Goal: Information Seeking & Learning: Learn about a topic

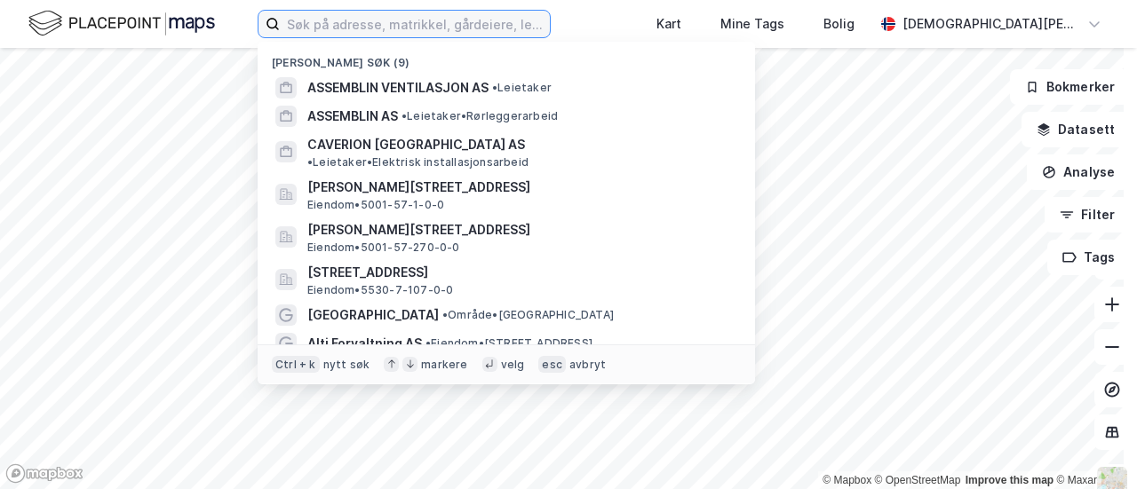
click at [550, 29] on input at bounding box center [415, 24] width 270 height 27
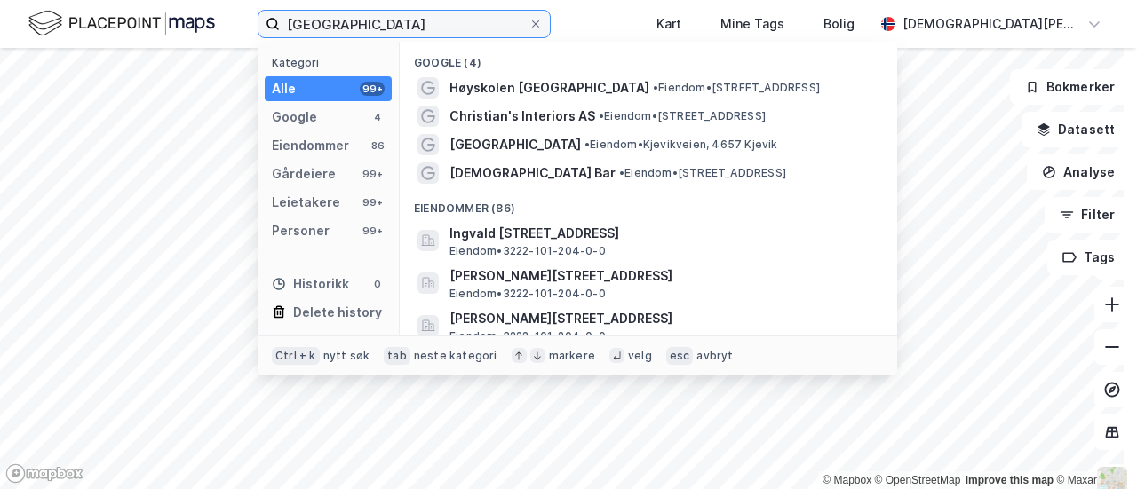
type input "[GEOGRAPHIC_DATA]"
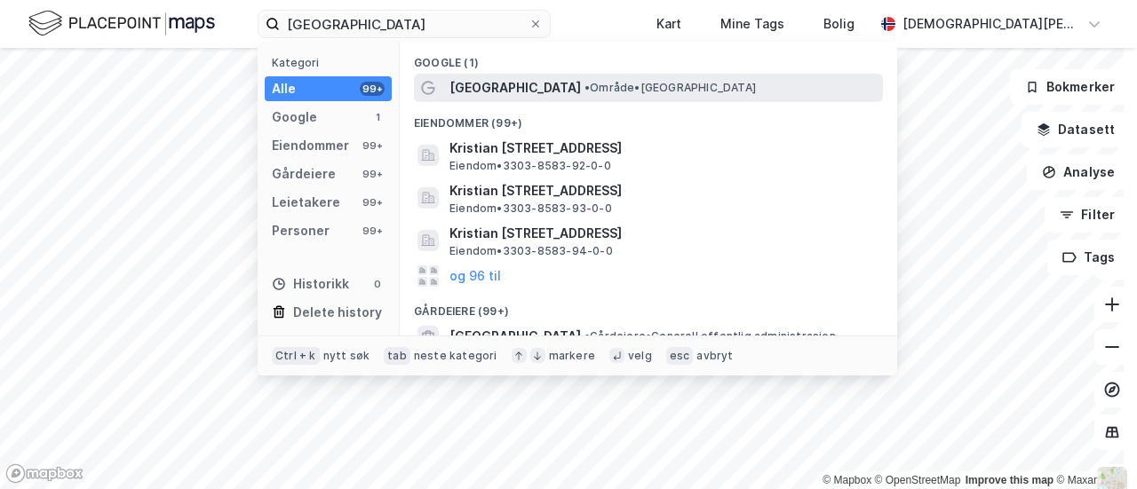
click at [623, 83] on span "• Område • [GEOGRAPHIC_DATA]" at bounding box center [670, 88] width 171 height 14
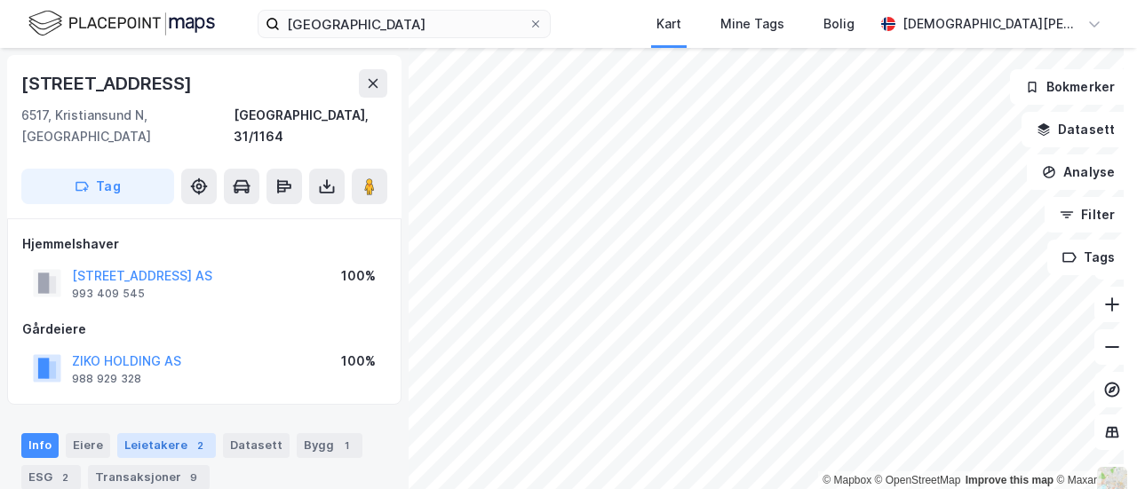
click at [171, 434] on div "Leietakere 2" at bounding box center [166, 446] width 99 height 25
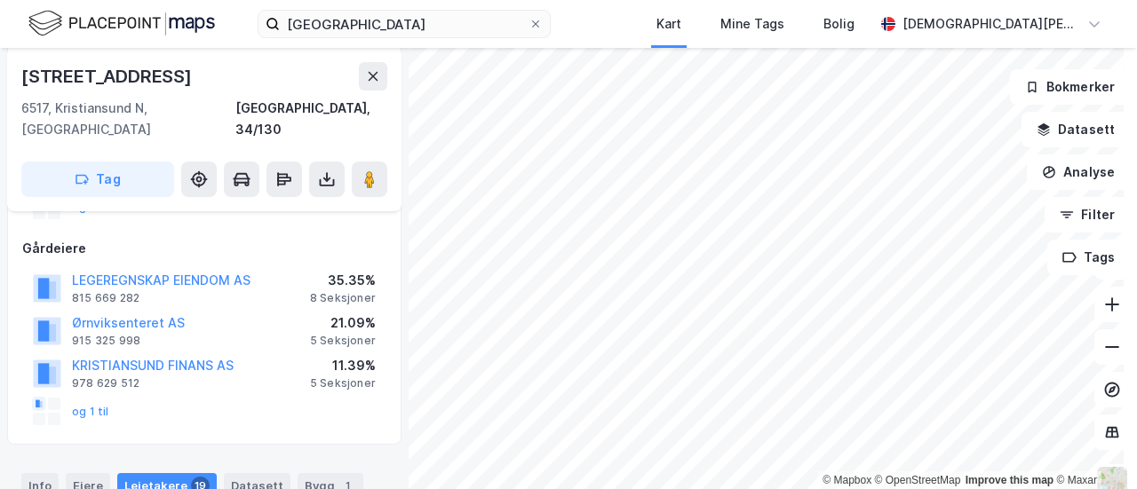
scroll to position [196, 0]
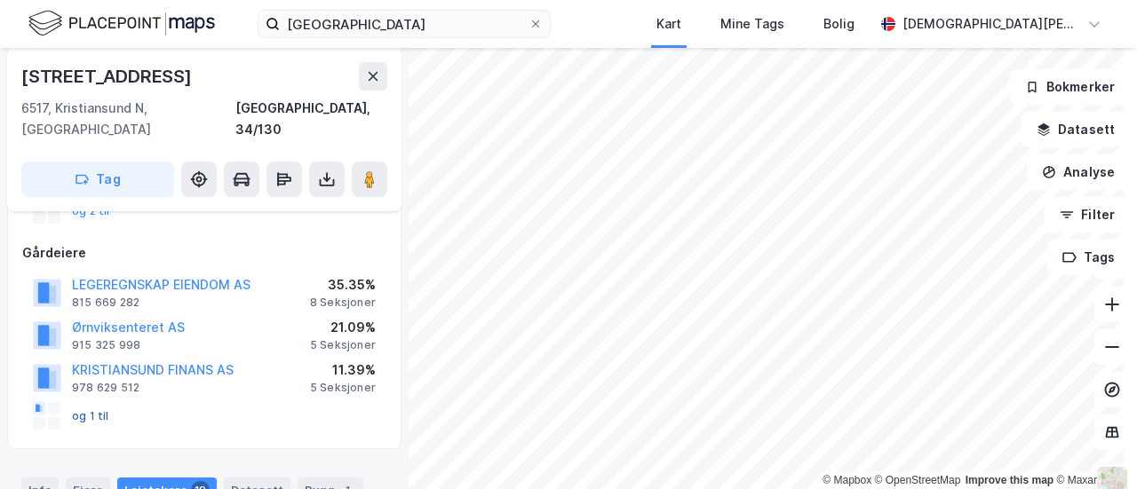
click at [0, 0] on button "og 1 til" at bounding box center [0, 0] width 0 height 0
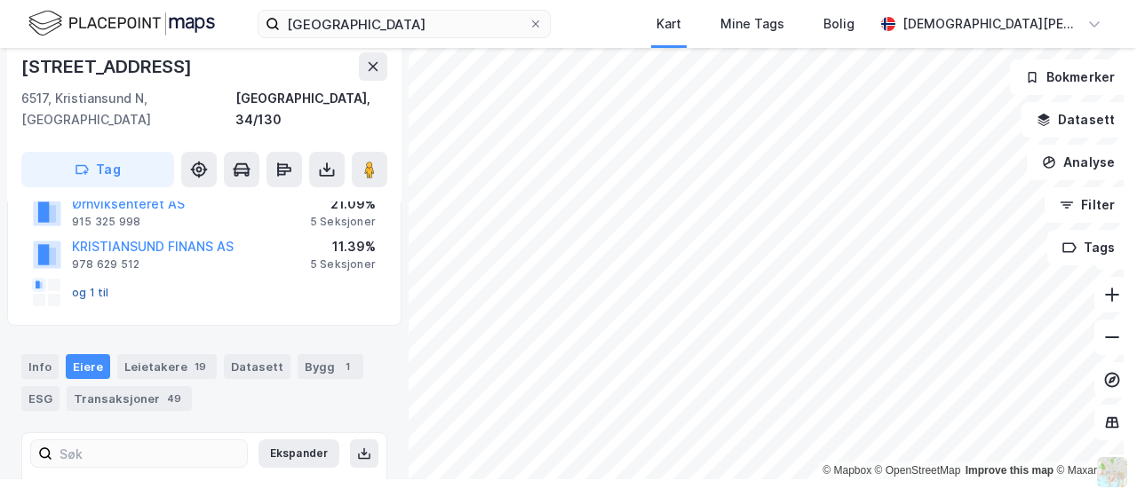
scroll to position [309, 0]
click at [161, 355] on div "Leietakere 19" at bounding box center [166, 367] width 99 height 25
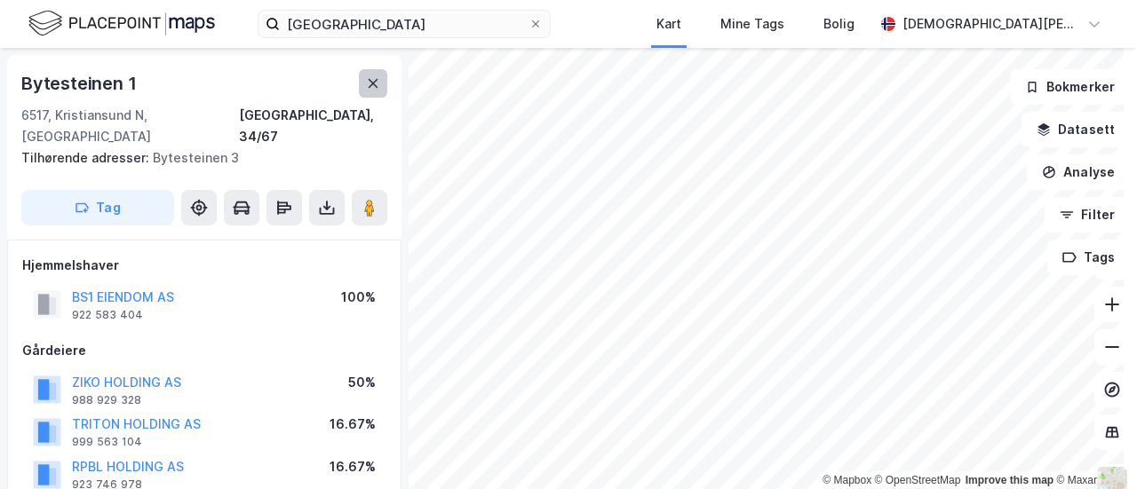
click at [366, 71] on button at bounding box center [373, 83] width 28 height 28
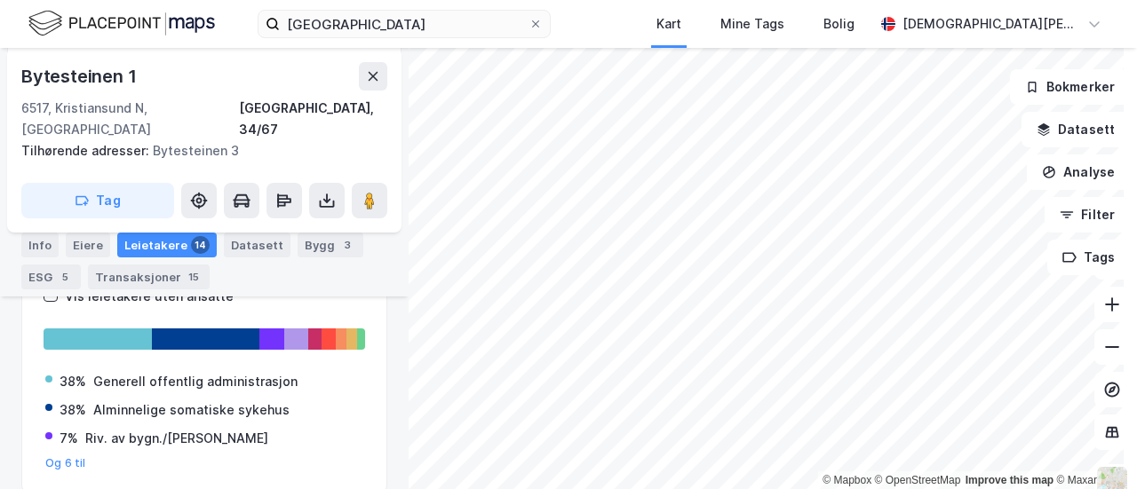
scroll to position [378, 0]
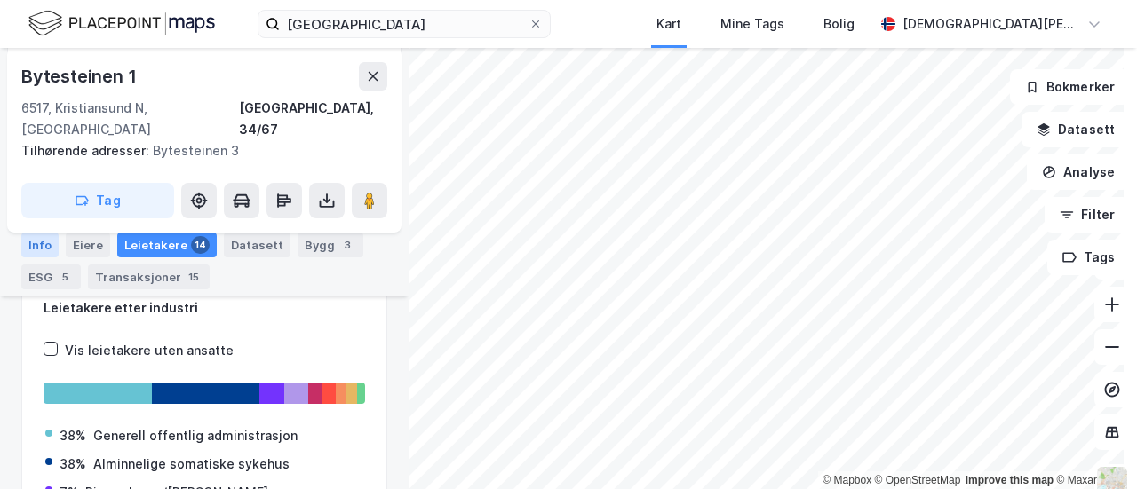
click at [35, 243] on div "Info" at bounding box center [39, 245] width 37 height 25
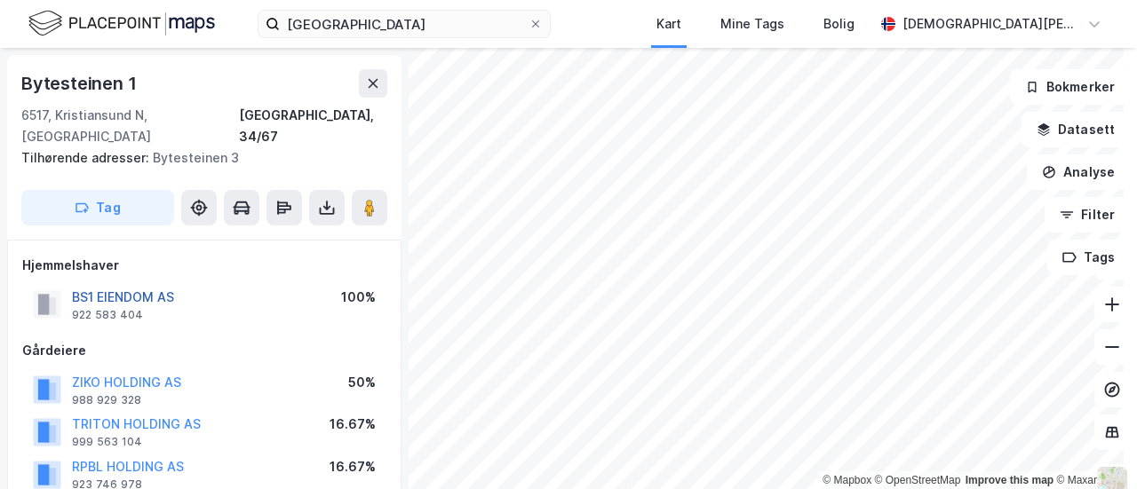
click at [0, 0] on button "BS1 EIENDOM AS" at bounding box center [0, 0] width 0 height 0
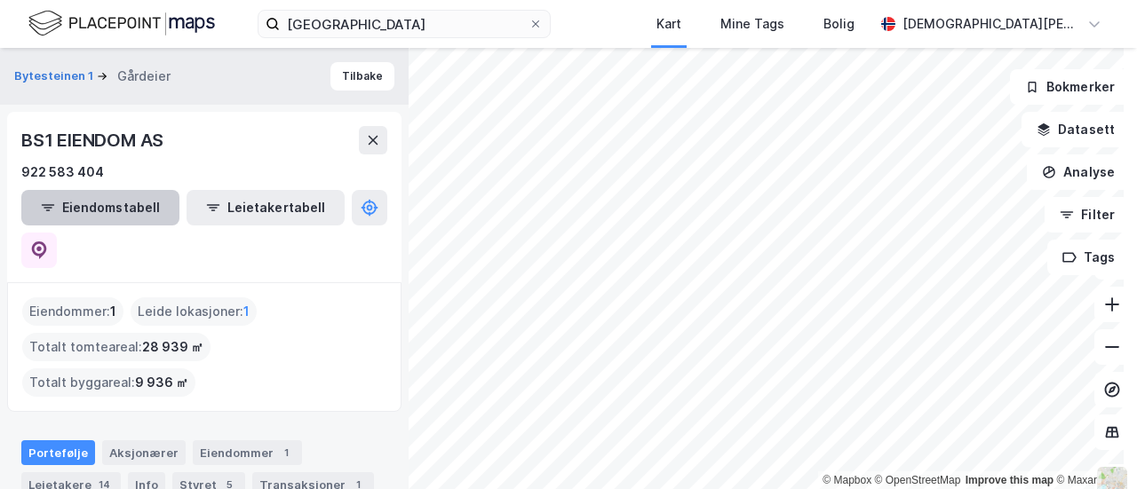
click at [99, 208] on button "Eiendomstabell" at bounding box center [100, 208] width 158 height 36
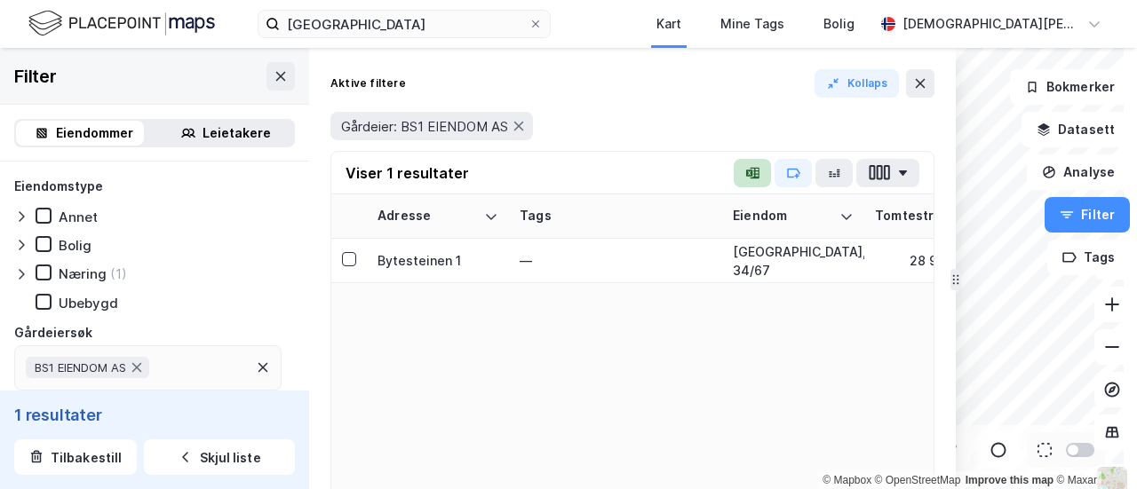
click at [752, 166] on icon "button" at bounding box center [752, 173] width 14 height 14
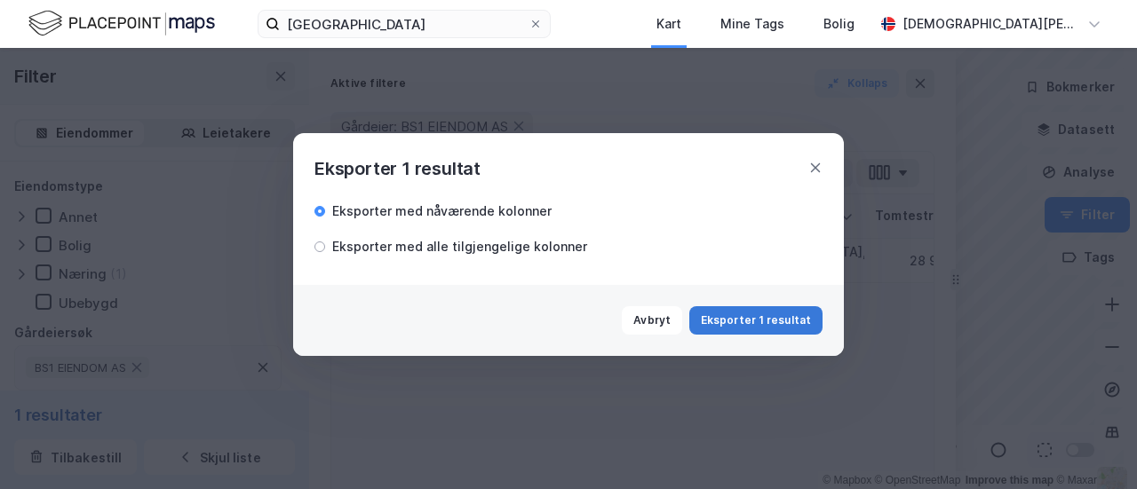
click at [801, 319] on button "Eksporter 1 resultat" at bounding box center [755, 320] width 133 height 28
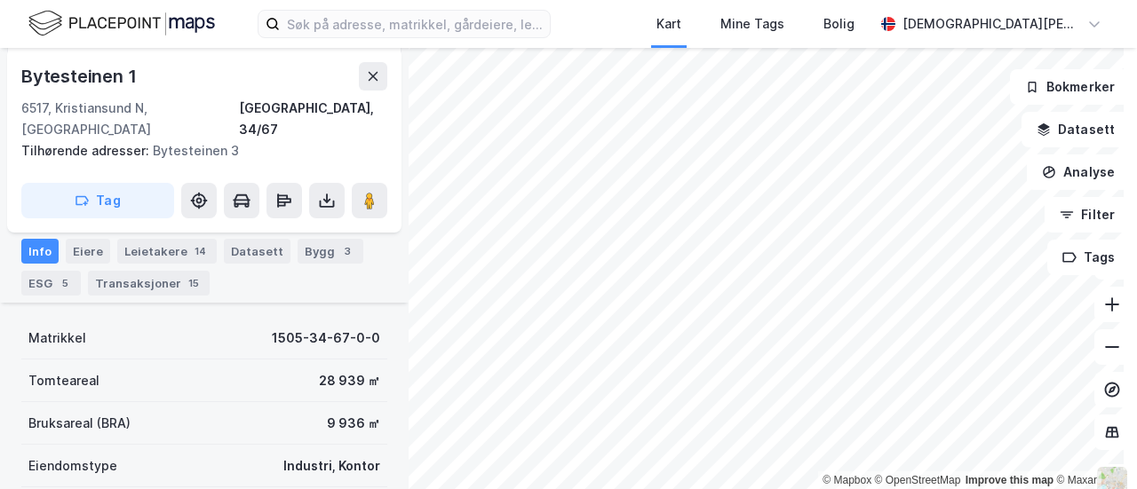
scroll to position [337, 0]
click at [370, 72] on icon at bounding box center [374, 76] width 10 height 9
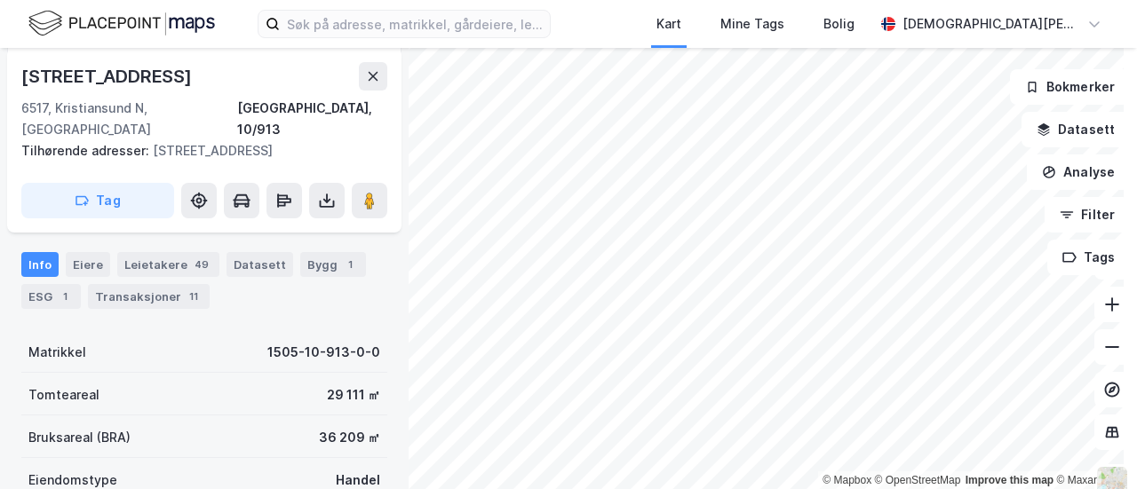
scroll to position [204, 0]
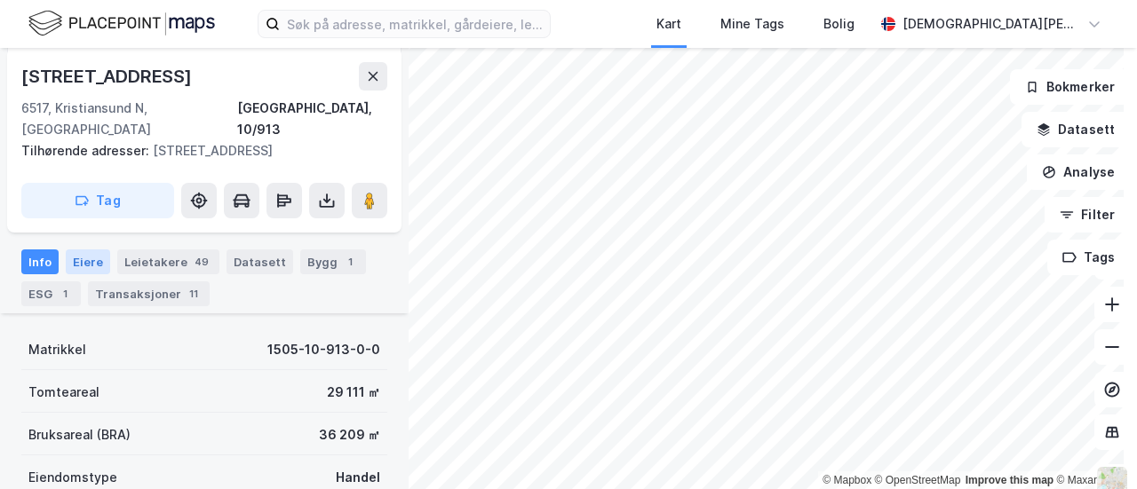
click at [98, 250] on div "Eiere" at bounding box center [88, 262] width 44 height 25
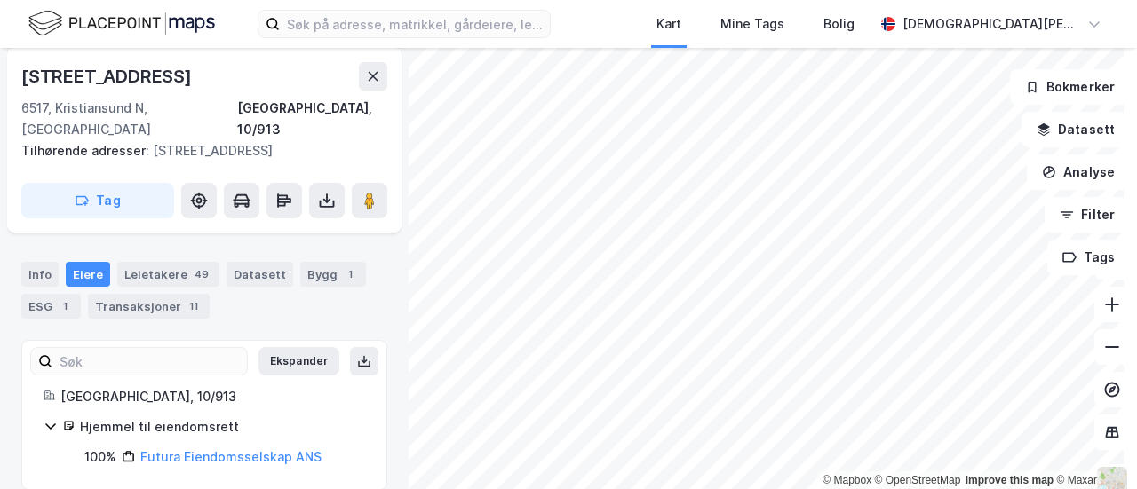
scroll to position [10, 0]
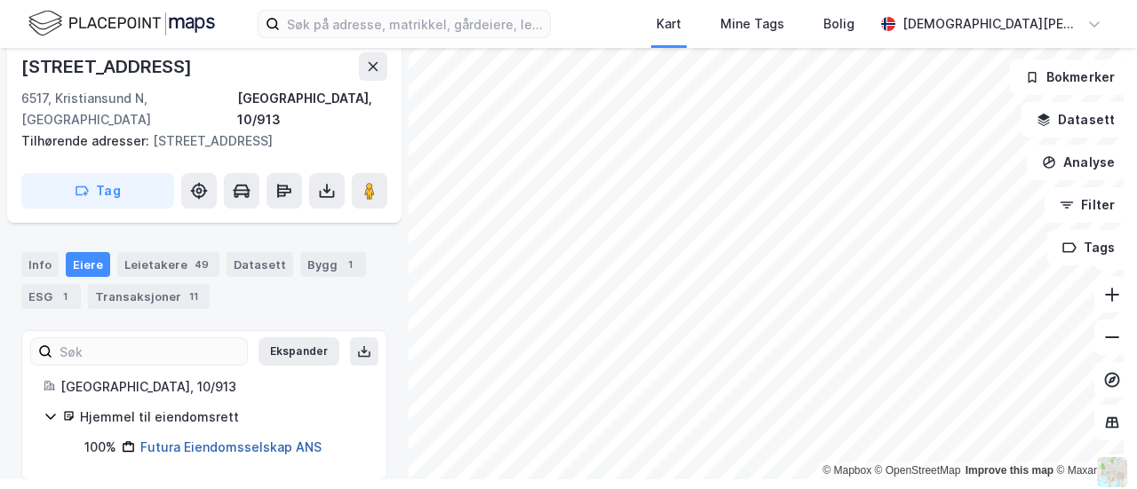
click at [243, 440] on link "Futura Eiendomsselskap ANS" at bounding box center [230, 447] width 181 height 15
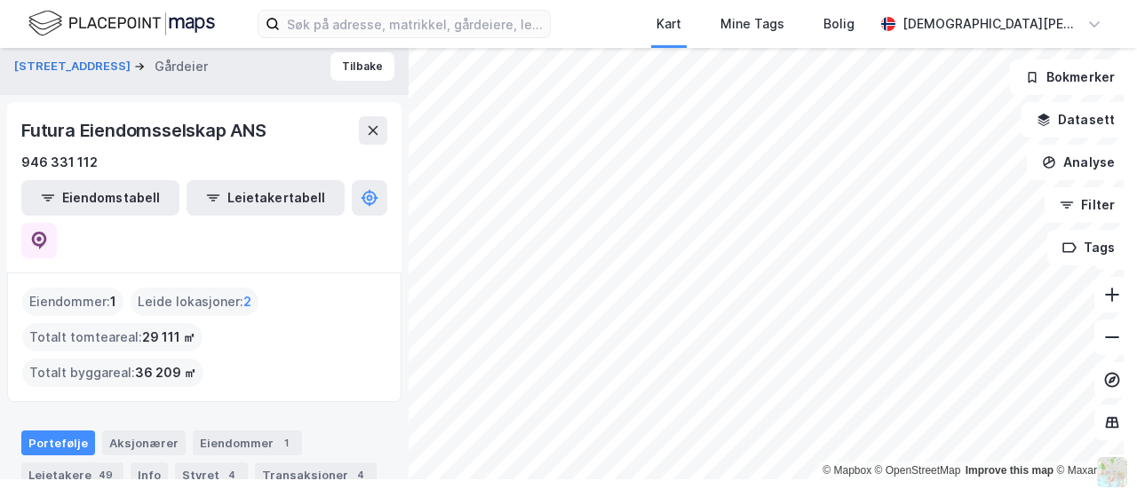
scroll to position [129, 0]
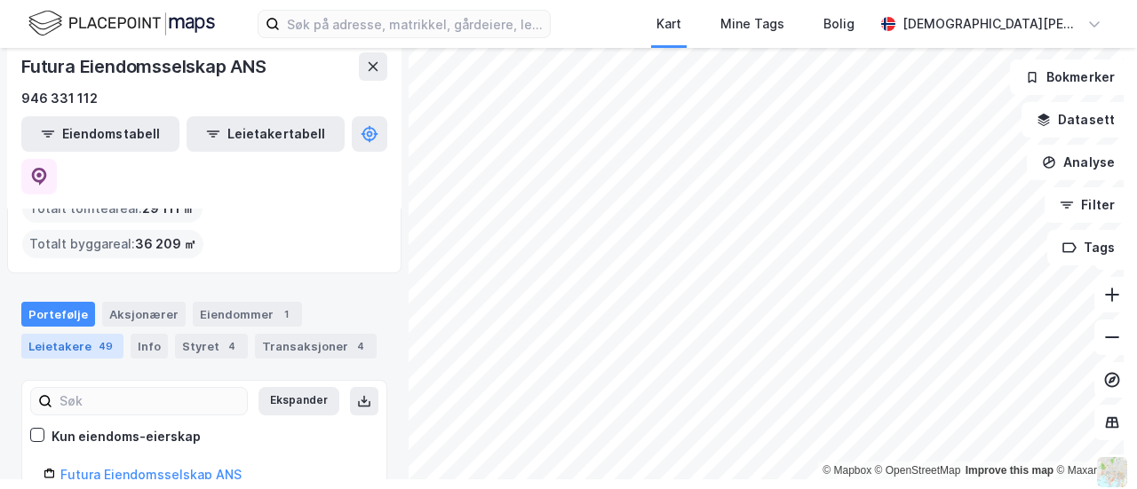
click at [85, 334] on div "Leietakere 49" at bounding box center [72, 346] width 102 height 25
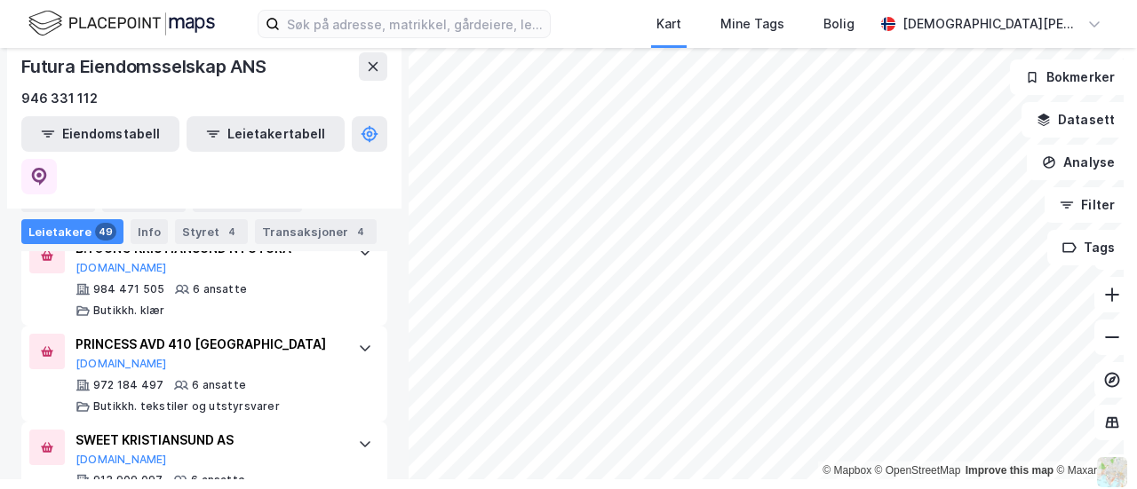
scroll to position [4333, 0]
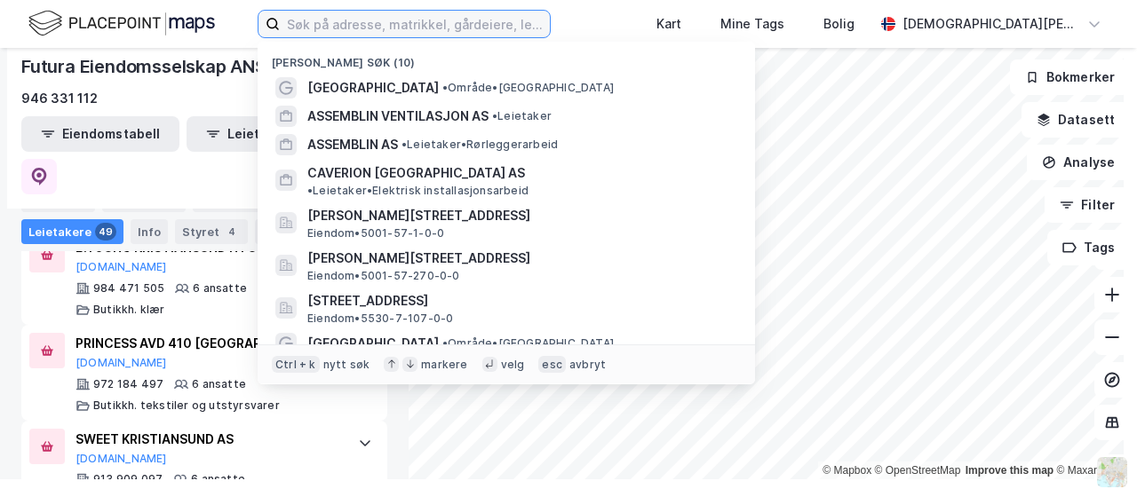
click at [513, 22] on input at bounding box center [415, 24] width 270 height 27
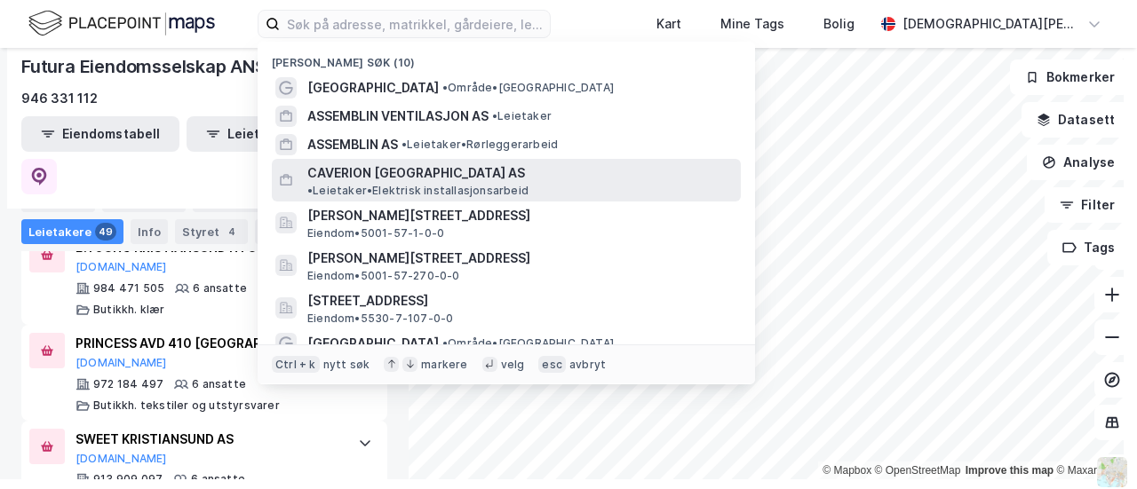
click at [400, 169] on span "CAVERION [GEOGRAPHIC_DATA] AS" at bounding box center [416, 173] width 218 height 21
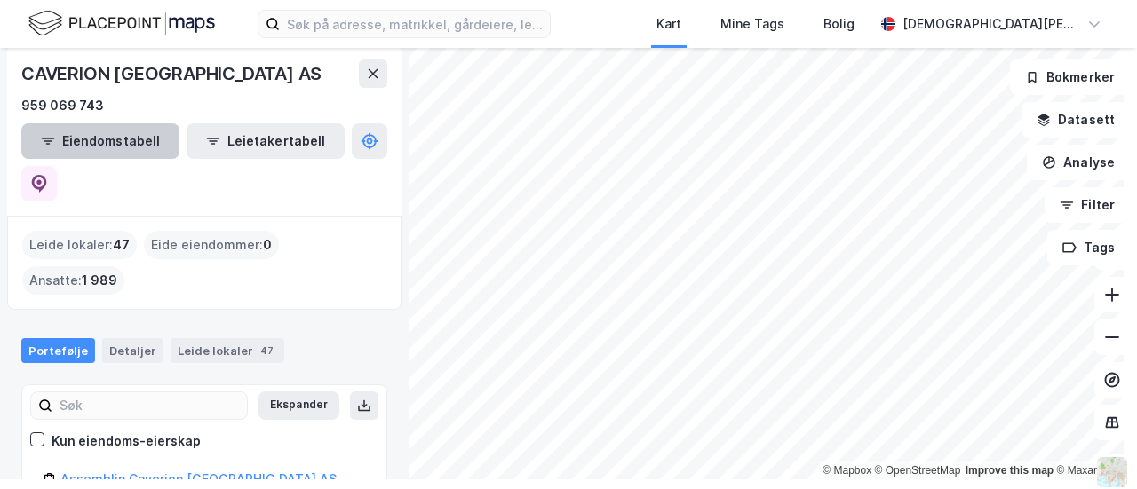
click at [111, 129] on button "Eiendomstabell" at bounding box center [100, 141] width 158 height 36
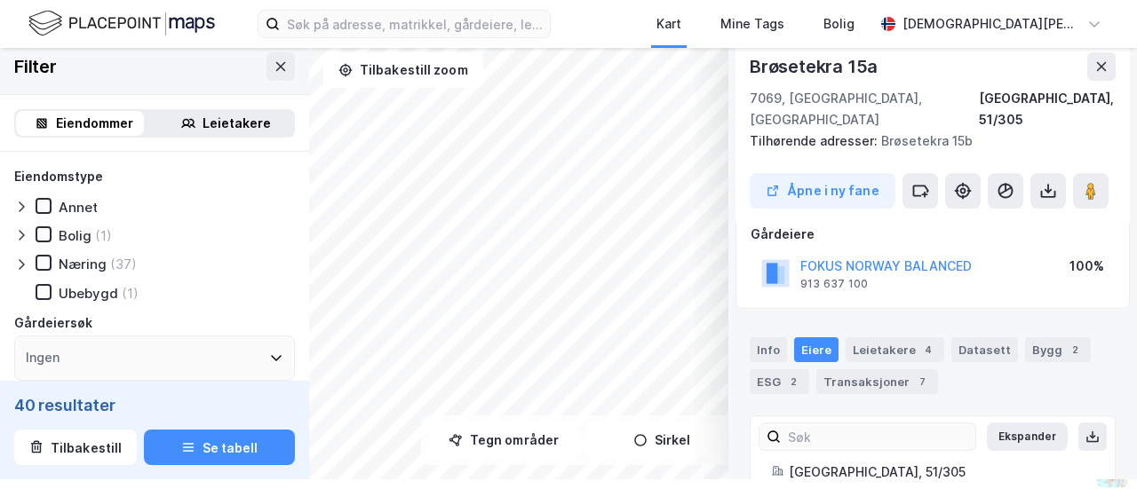
scroll to position [106, 0]
click at [869, 338] on div "Leietakere 4" at bounding box center [895, 350] width 99 height 25
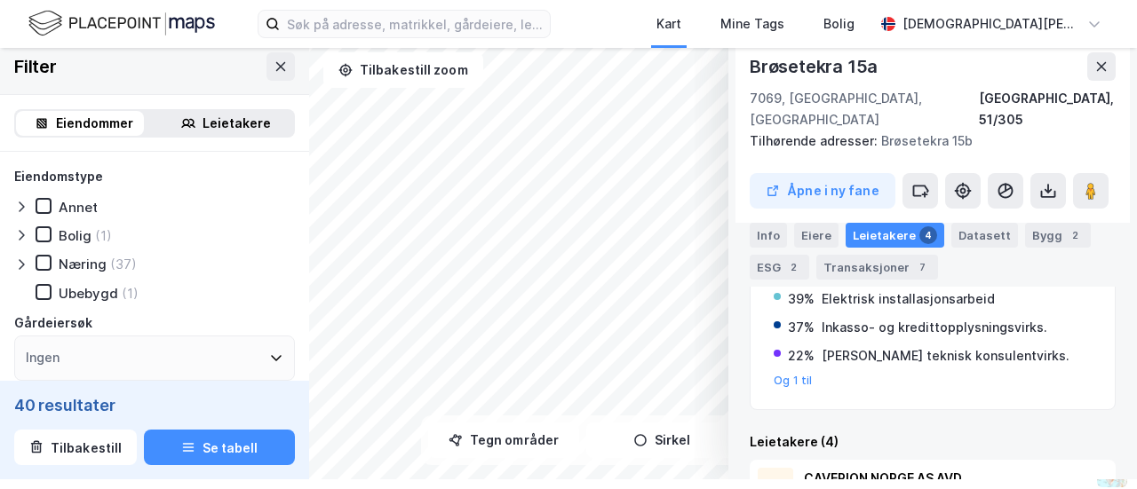
scroll to position [0, 0]
